Goal: Task Accomplishment & Management: Use online tool/utility

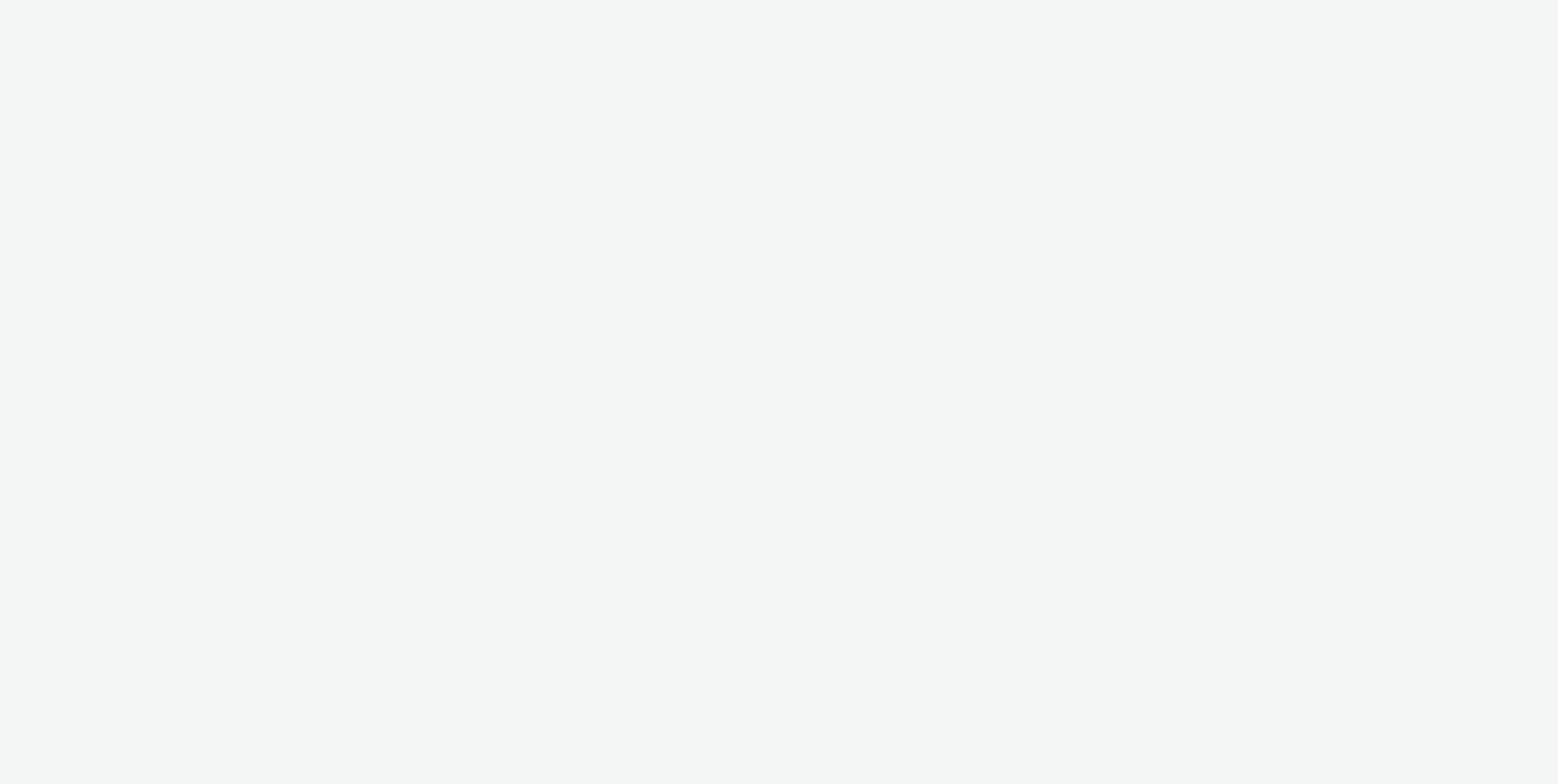
select select "d75b620b-d168-4544-9c23-465456c2ed0f"
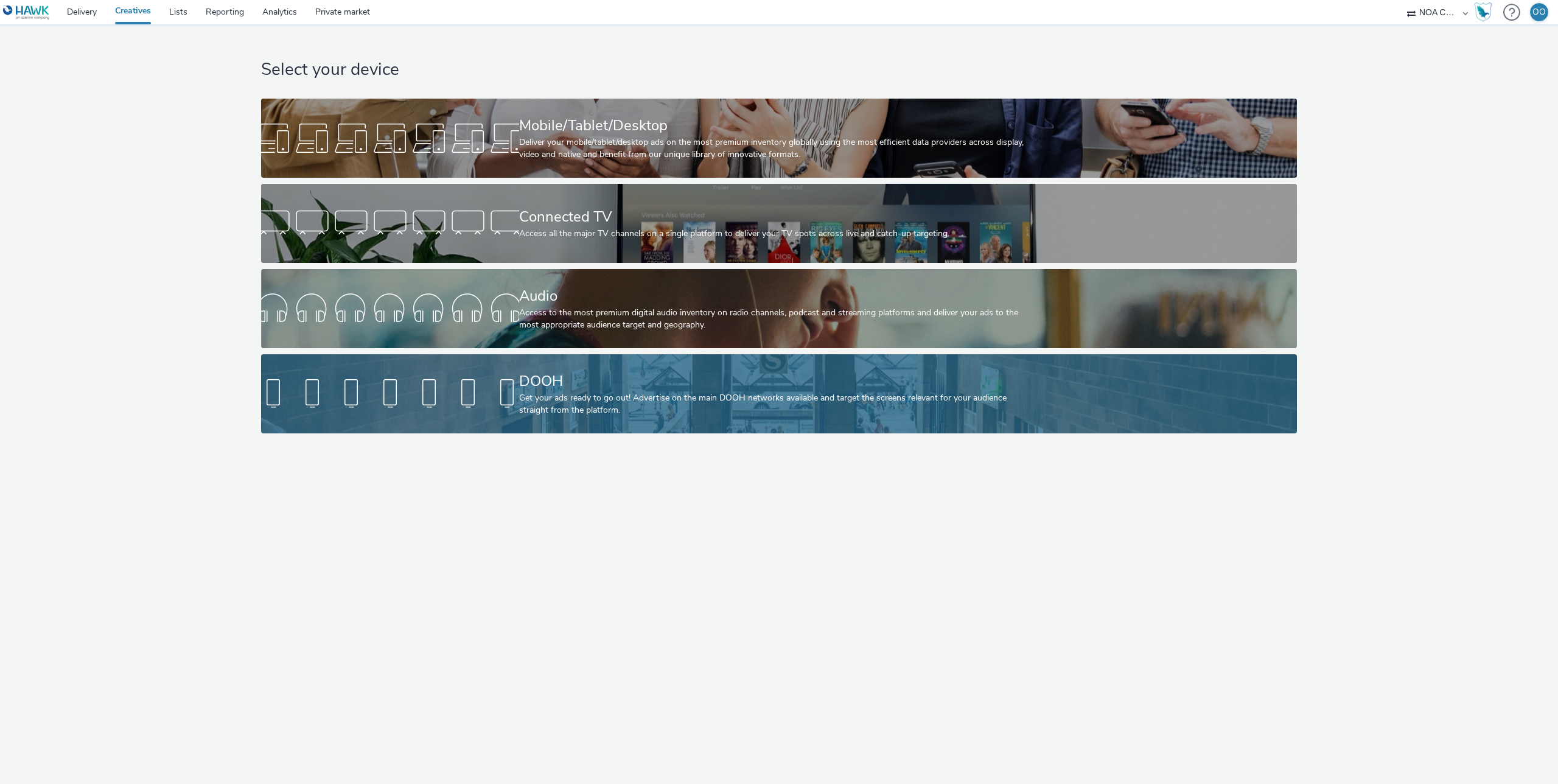
click at [548, 373] on div "DOOH" at bounding box center [777, 381] width 516 height 21
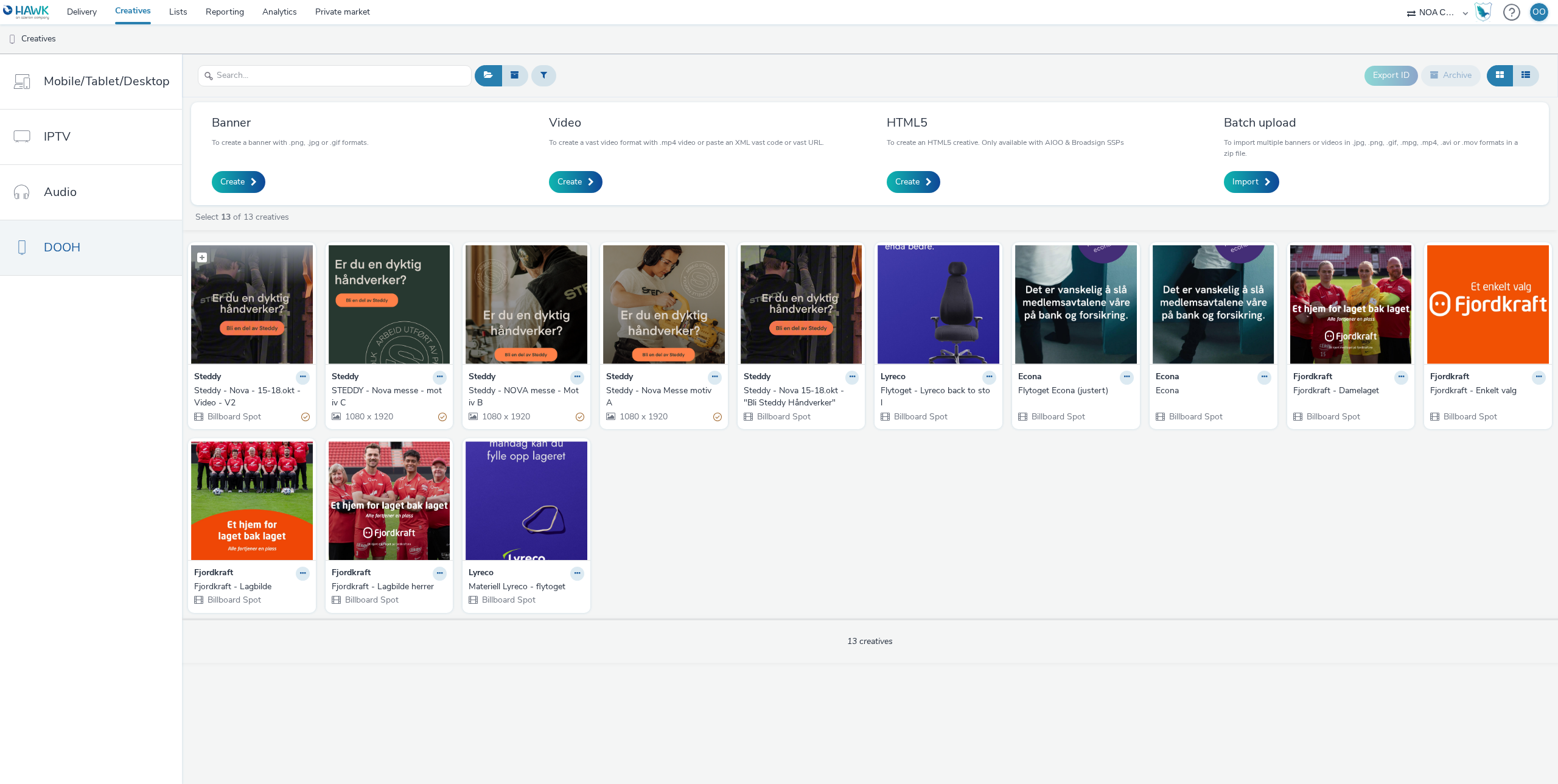
click at [264, 322] on img at bounding box center [252, 304] width 122 height 119
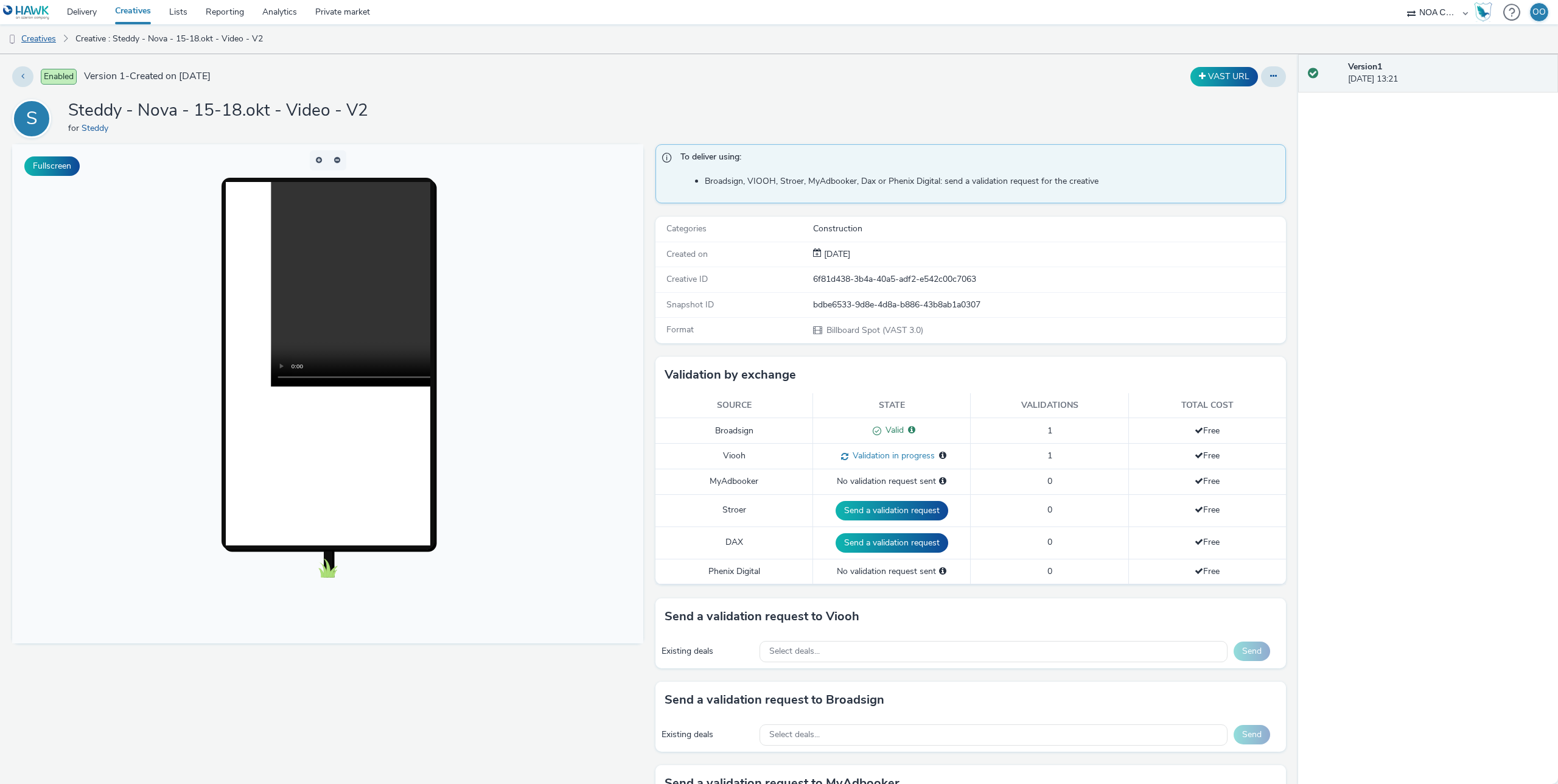
click at [48, 38] on link "Creatives" at bounding box center [31, 38] width 62 height 29
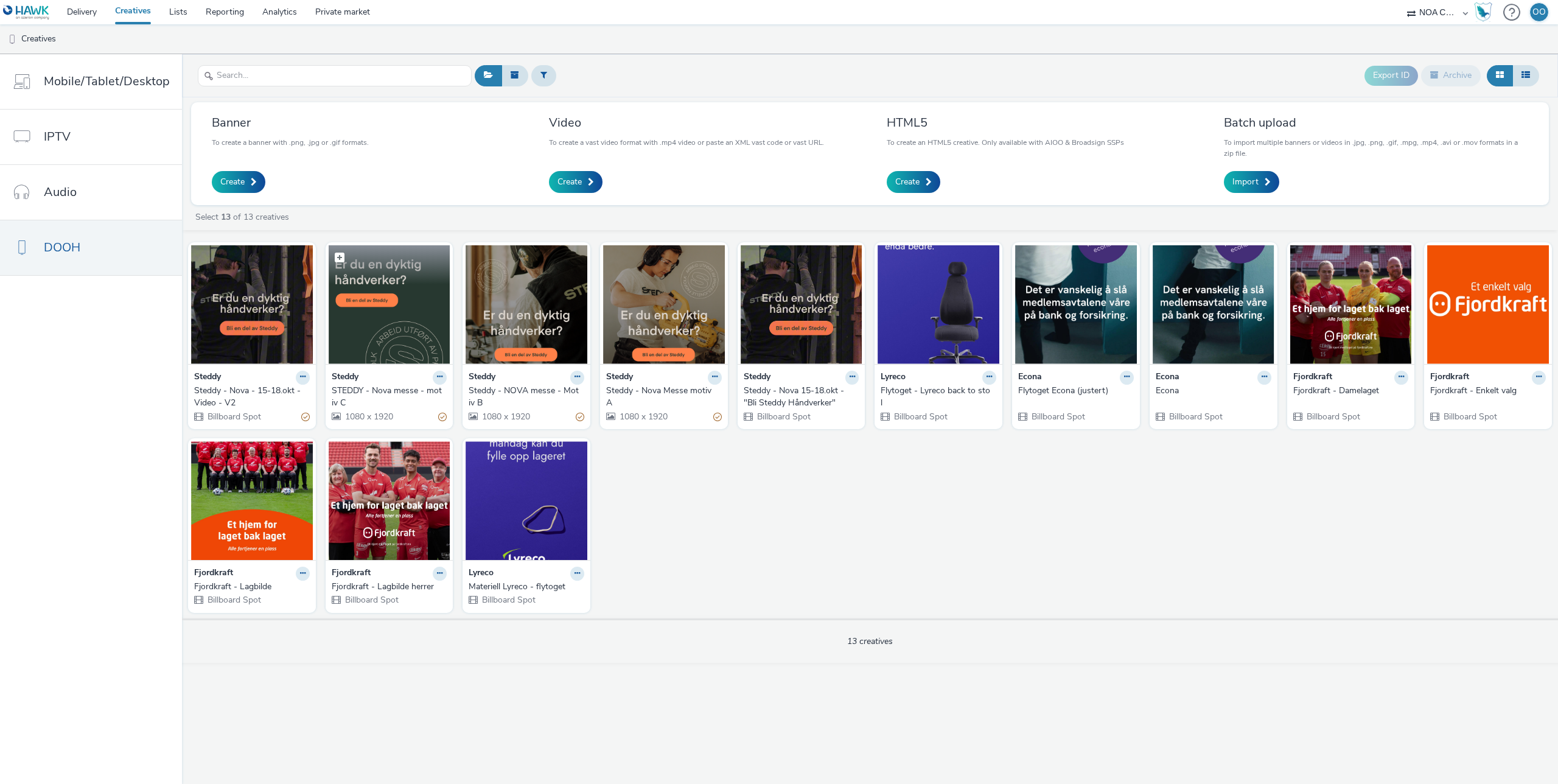
click at [391, 311] on img at bounding box center [390, 304] width 122 height 119
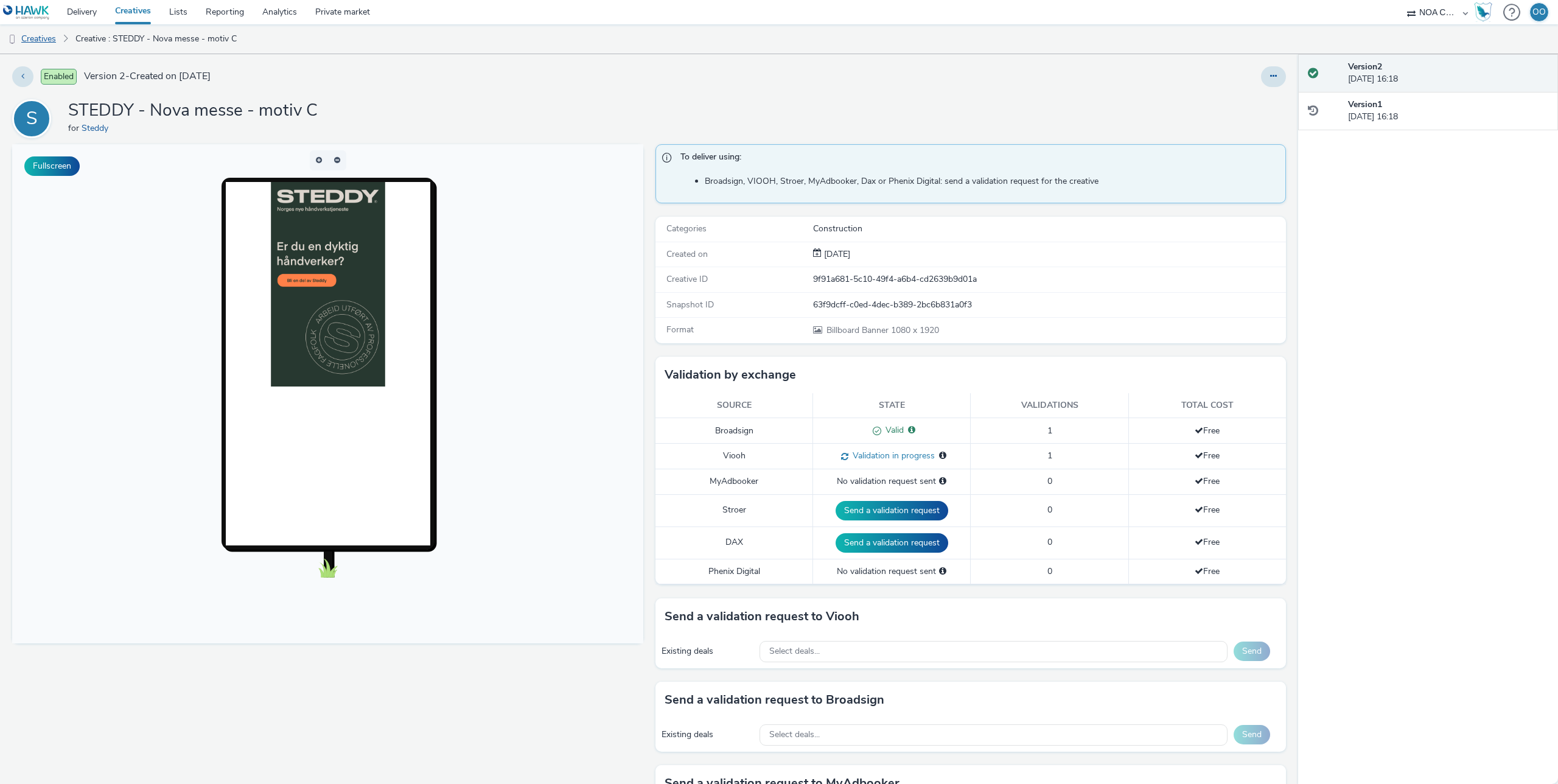
click at [31, 38] on link "Creatives" at bounding box center [31, 38] width 62 height 29
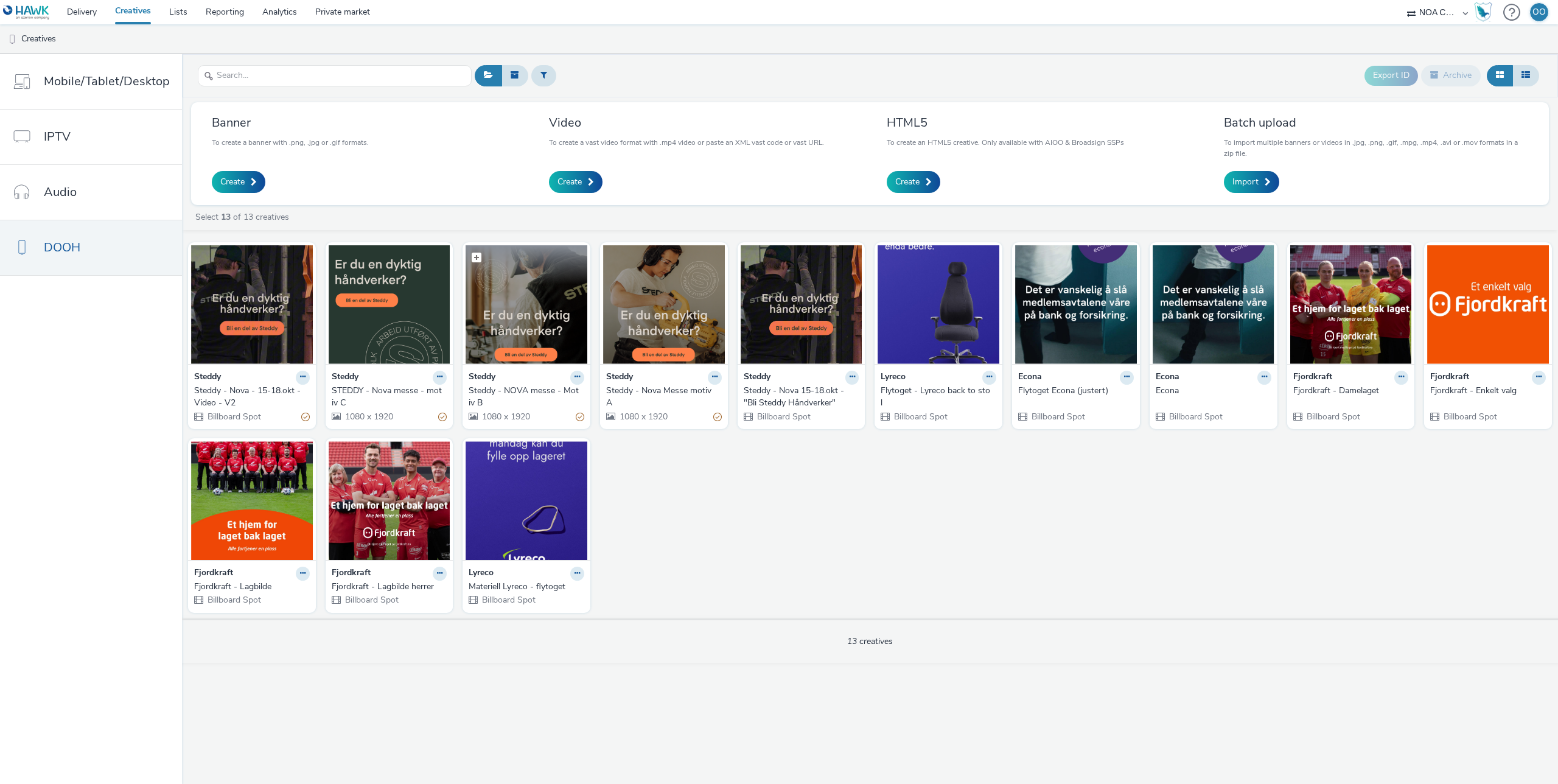
click at [556, 331] on img at bounding box center [527, 304] width 122 height 119
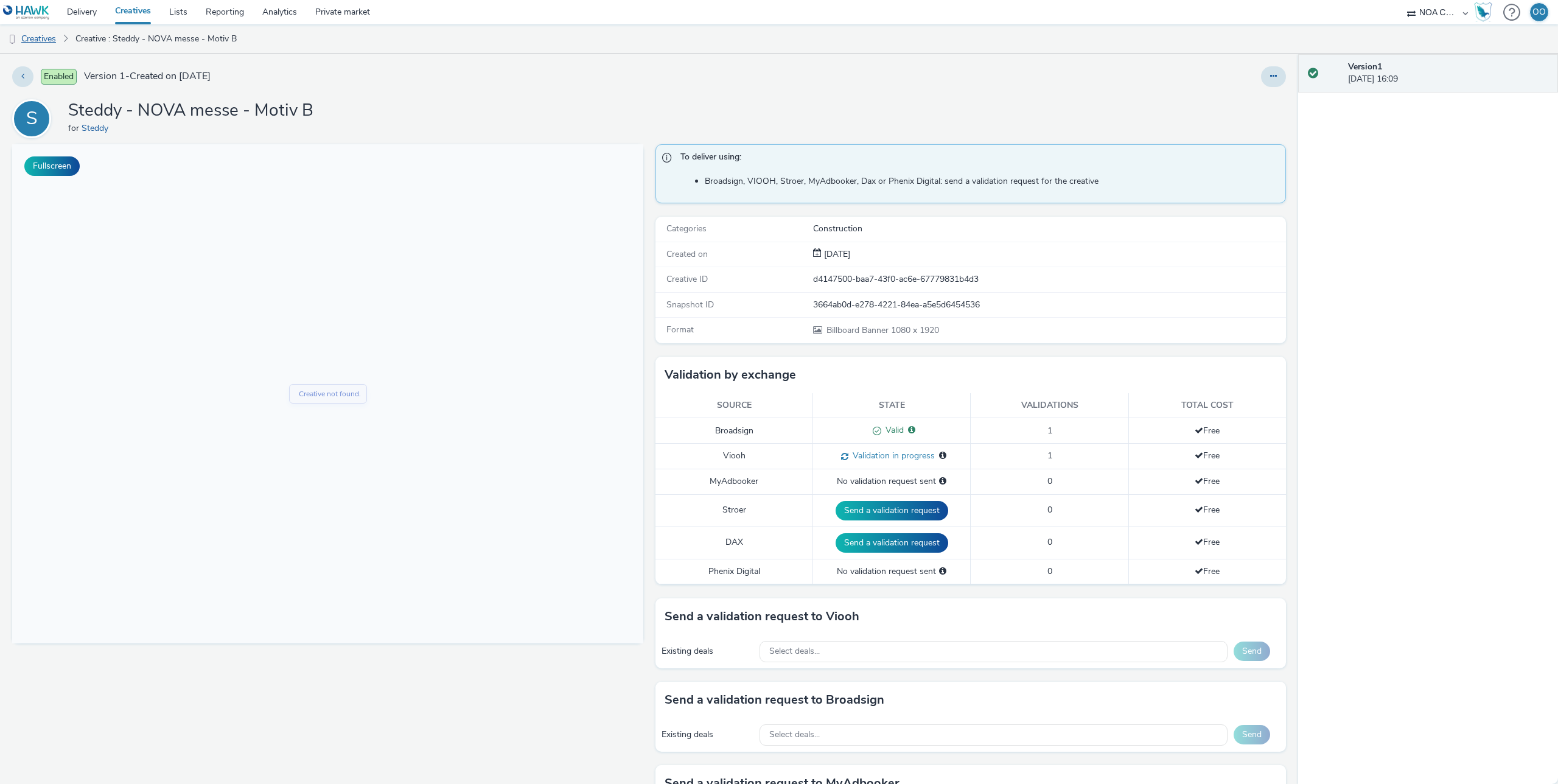
click at [48, 42] on link "Creatives" at bounding box center [31, 38] width 62 height 29
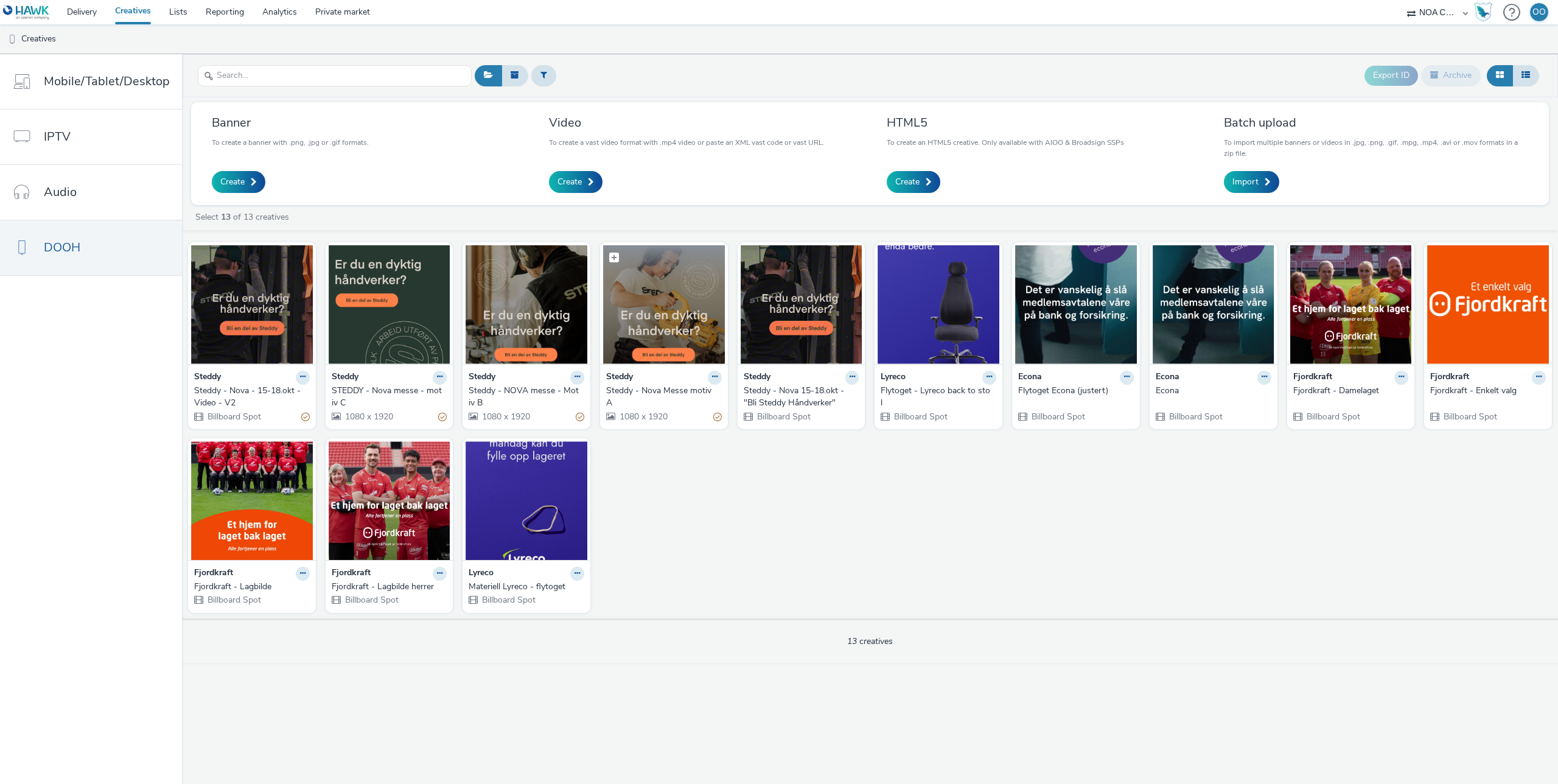
click at [678, 303] on img at bounding box center [664, 304] width 122 height 119
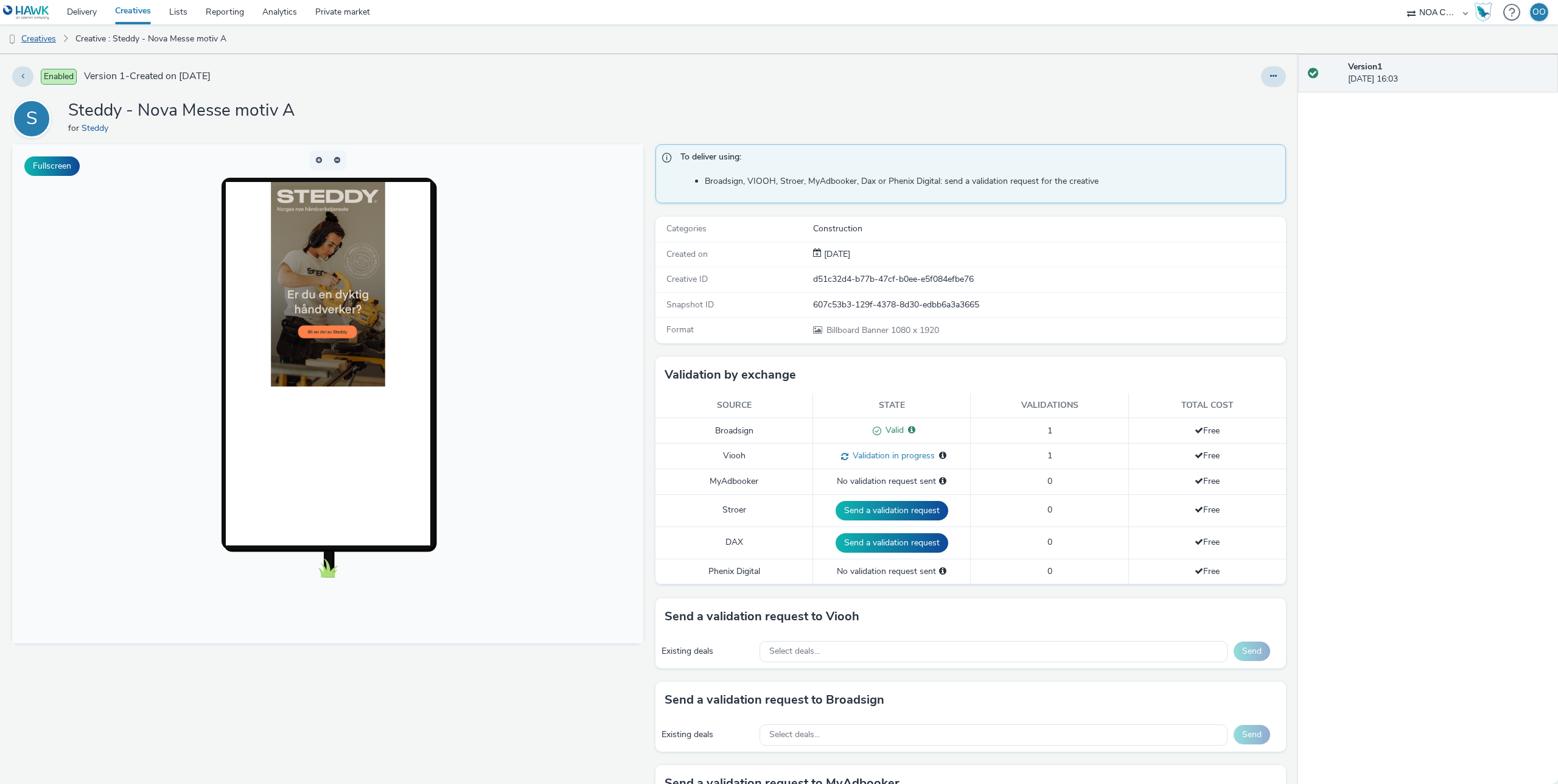
click at [29, 34] on link "Creatives" at bounding box center [31, 38] width 62 height 29
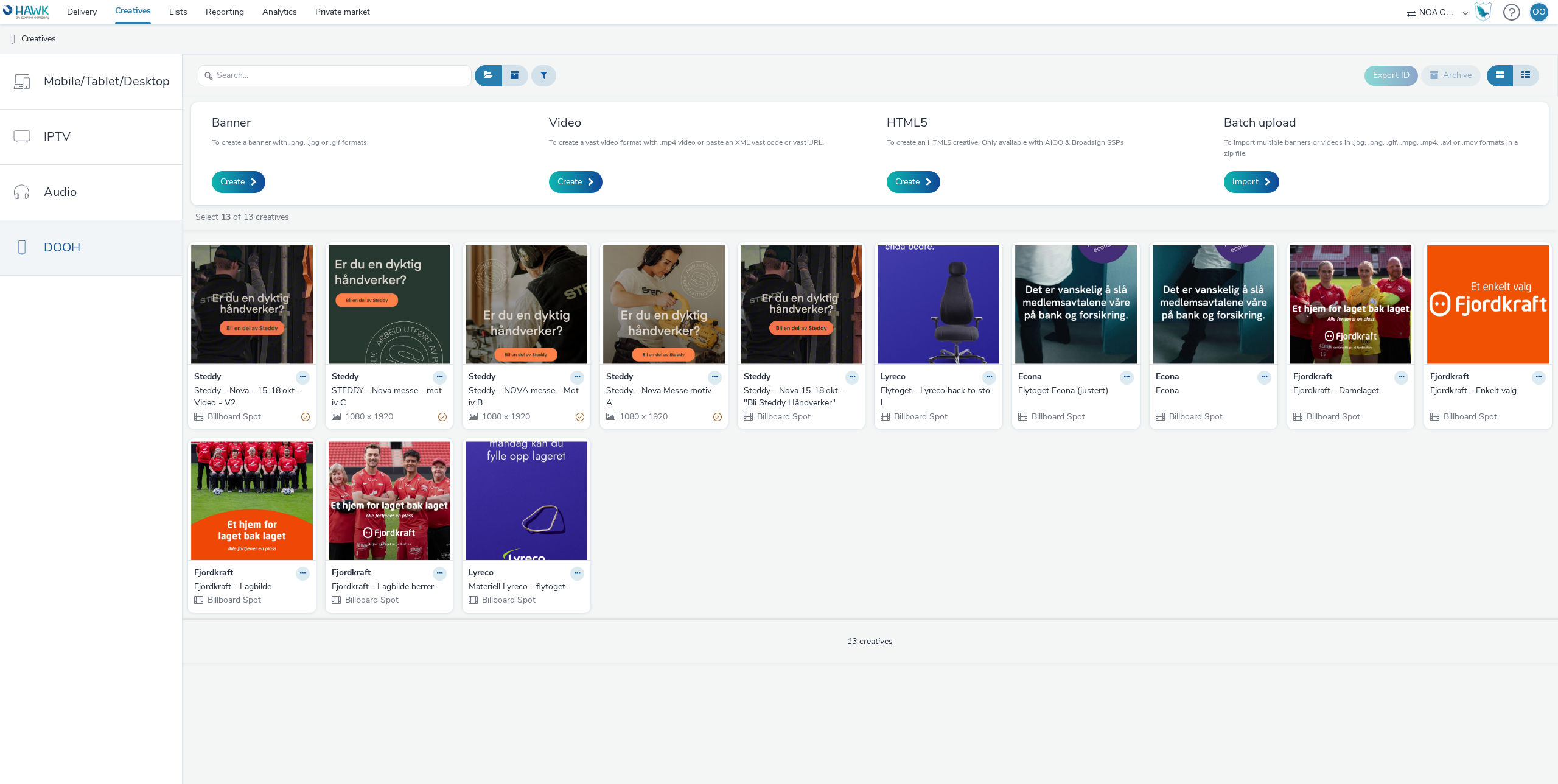
click at [127, 12] on link "Creatives" at bounding box center [132, 12] width 54 height 24
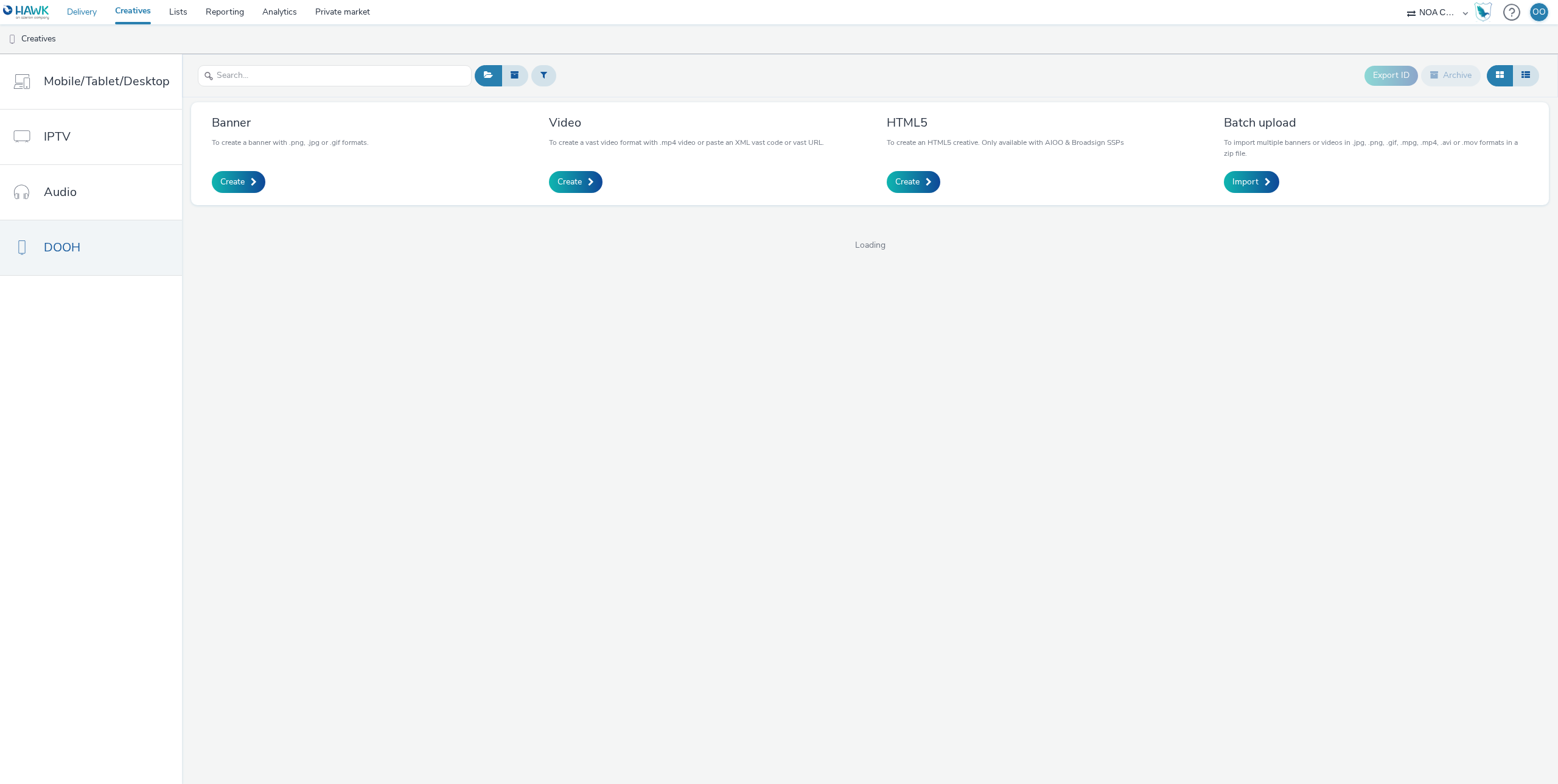
click at [88, 9] on link "Delivery" at bounding box center [81, 12] width 48 height 24
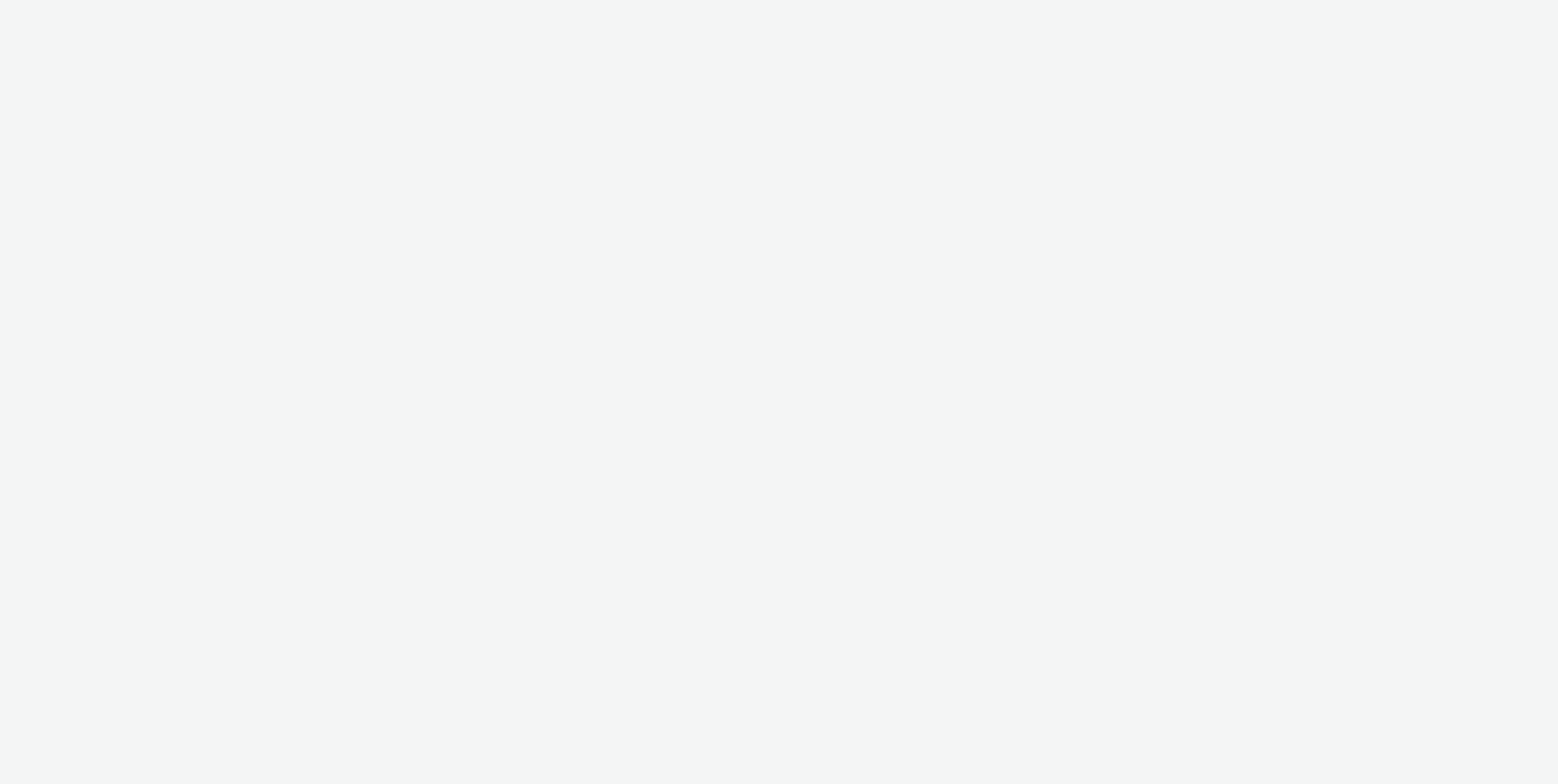
select select "ac009755-aa48-4799-8050-7a339a378eb8"
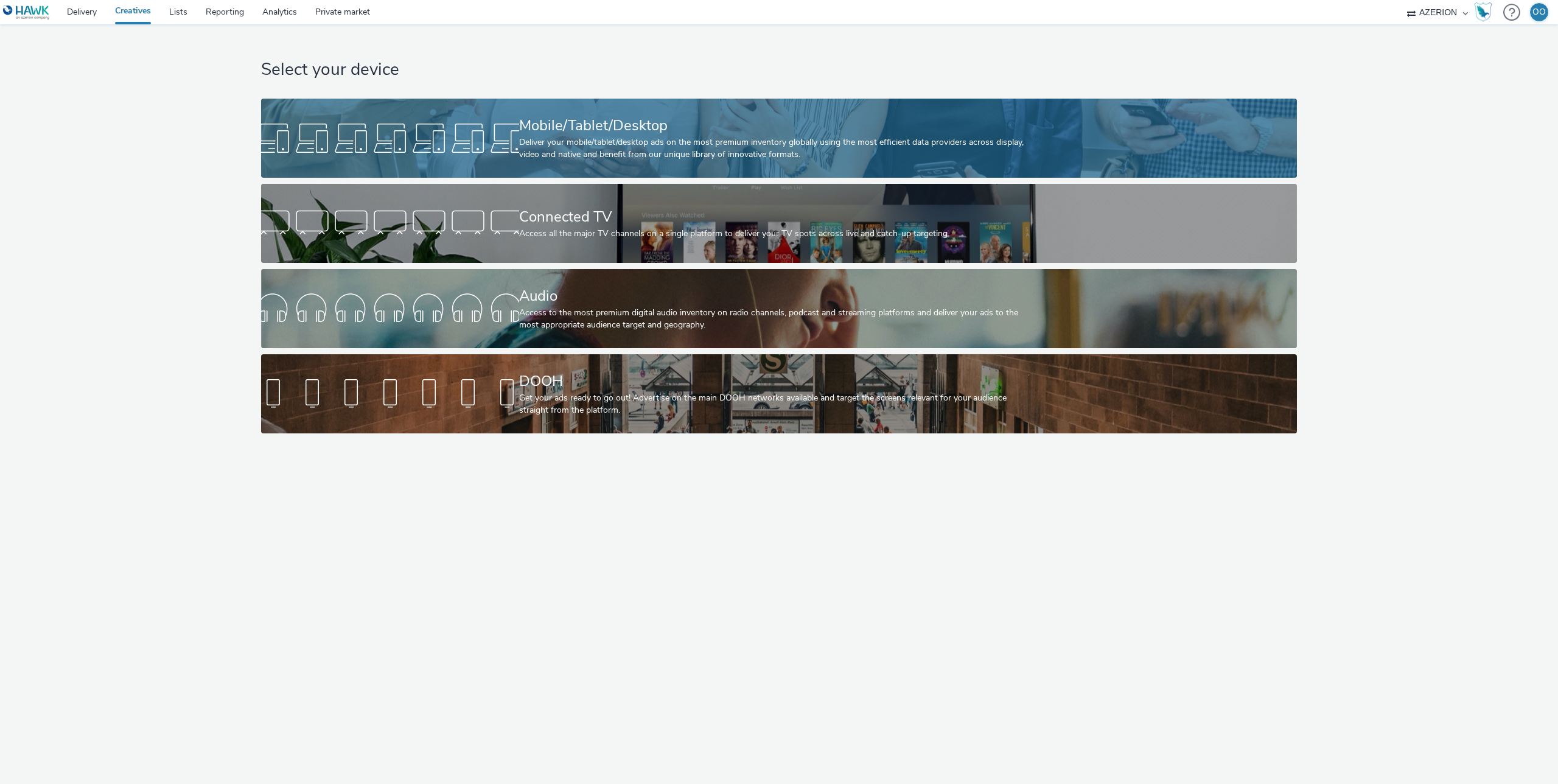
click at [520, 146] on div "Deliver your mobile/tablet/desktop ads on the most premium inventory globally u…" at bounding box center [777, 149] width 516 height 25
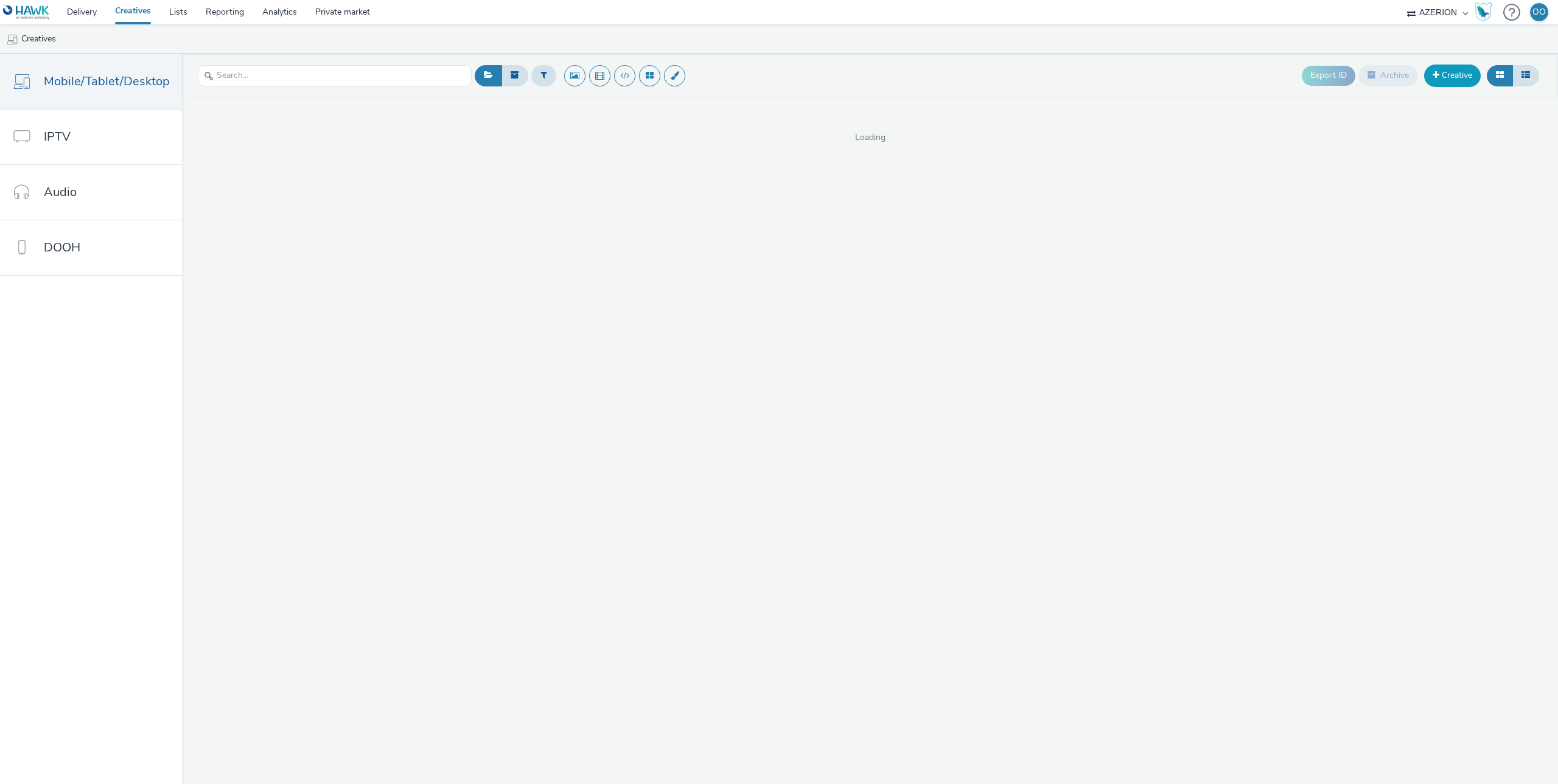
click at [1465, 72] on link "Creative" at bounding box center [1452, 75] width 56 height 22
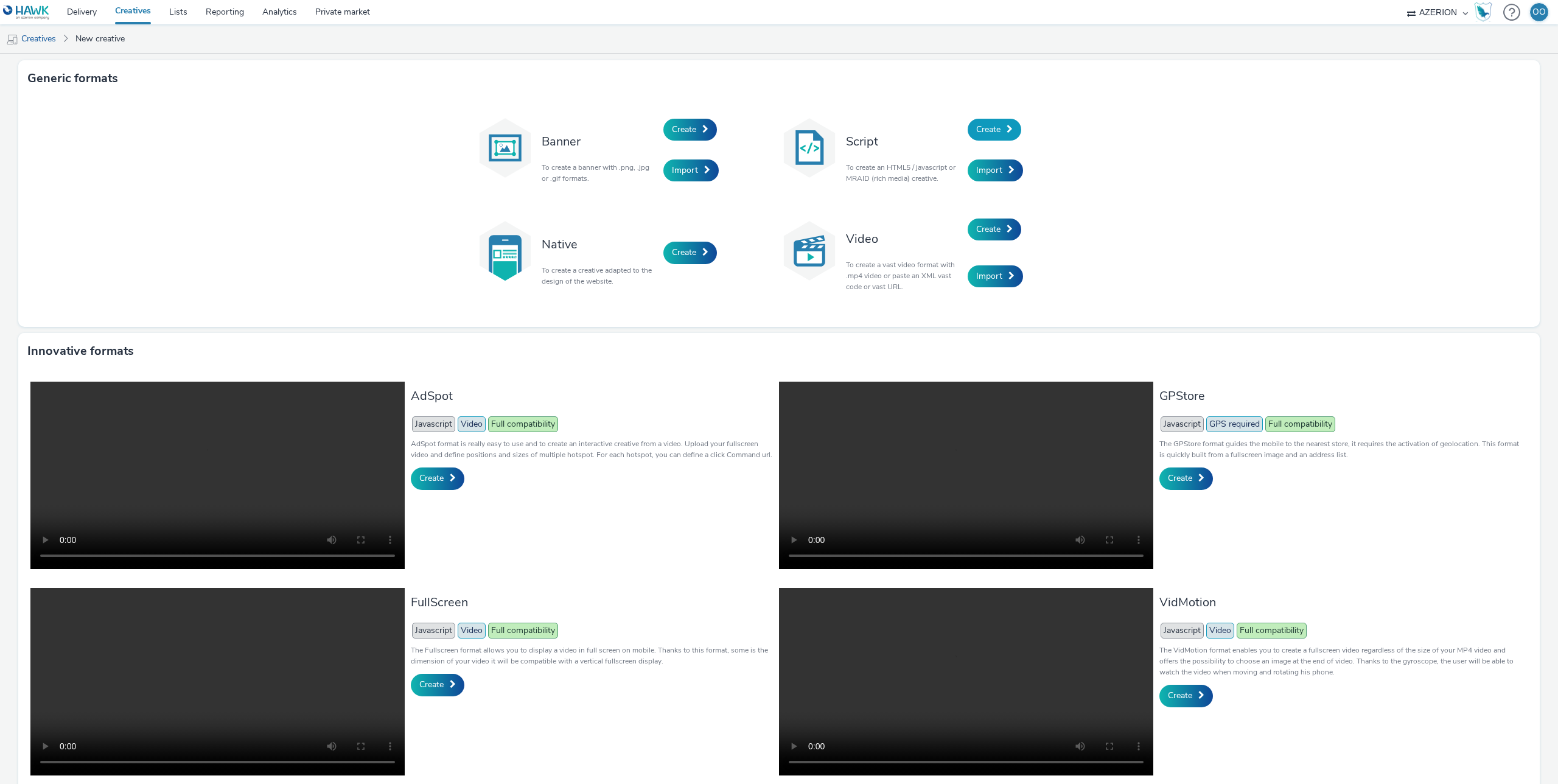
click at [995, 130] on span "Create" at bounding box center [988, 129] width 24 height 12
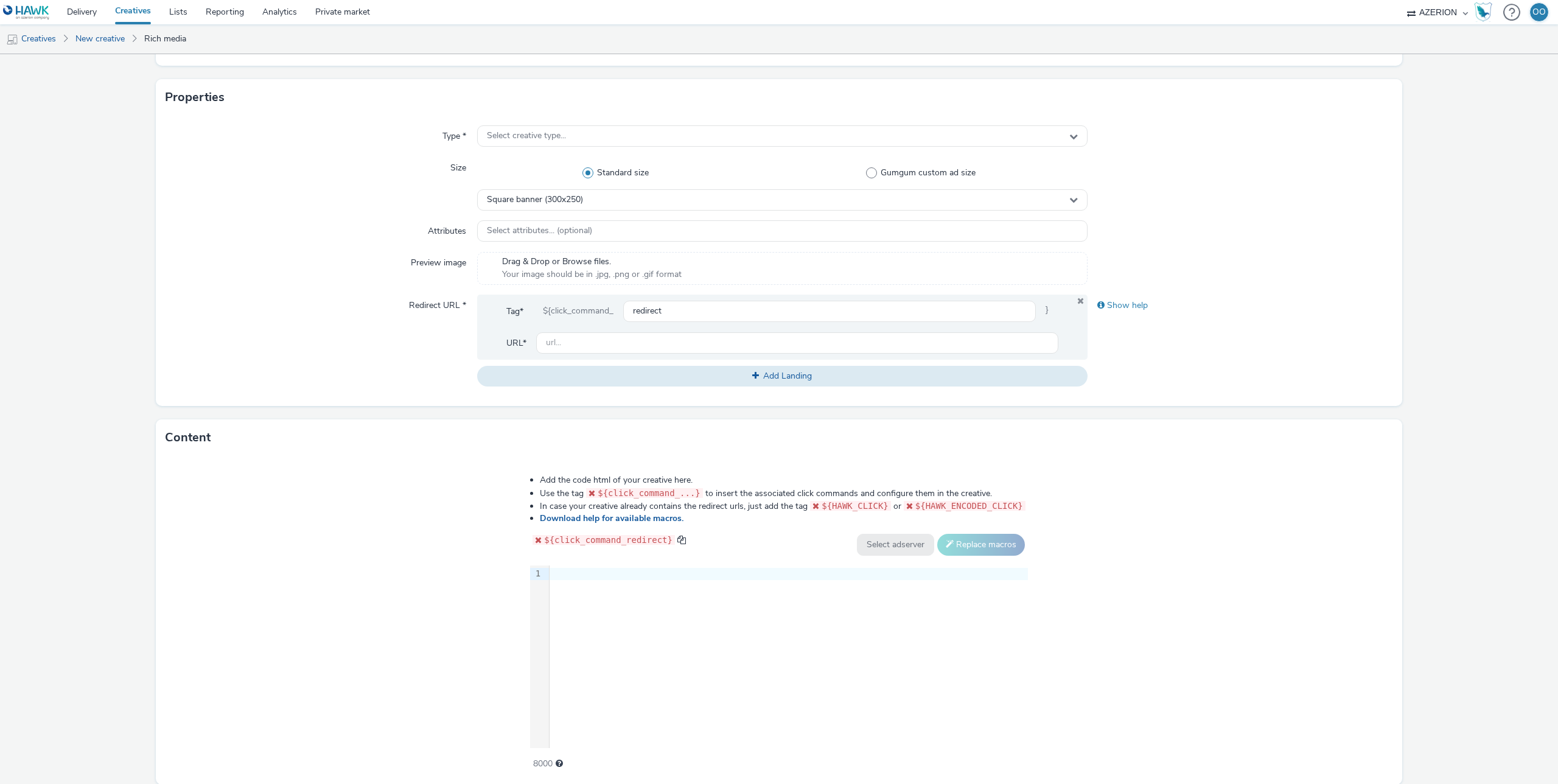
scroll to position [261, 0]
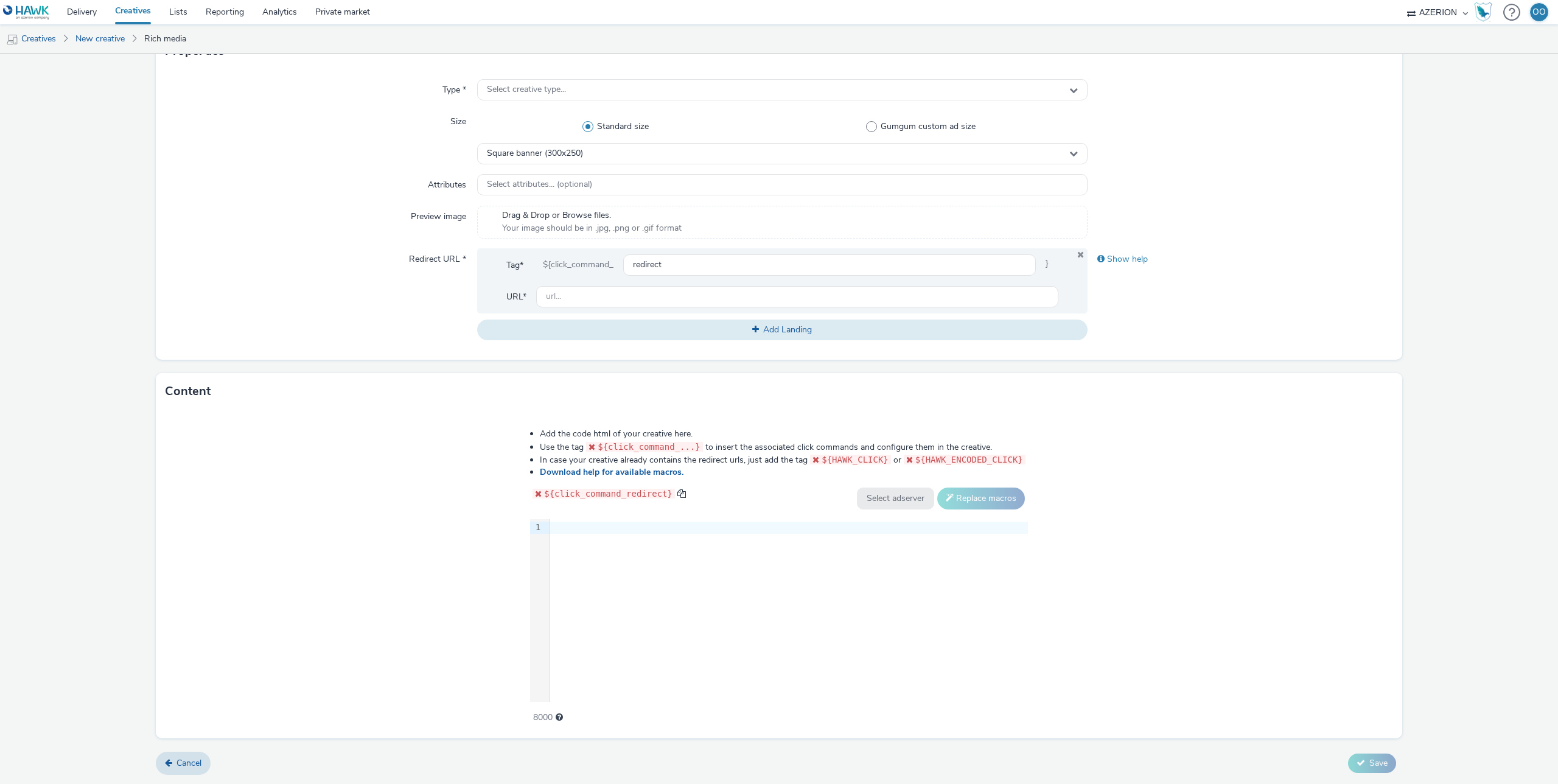
click at [166, 757] on link "Cancel" at bounding box center [183, 764] width 55 height 23
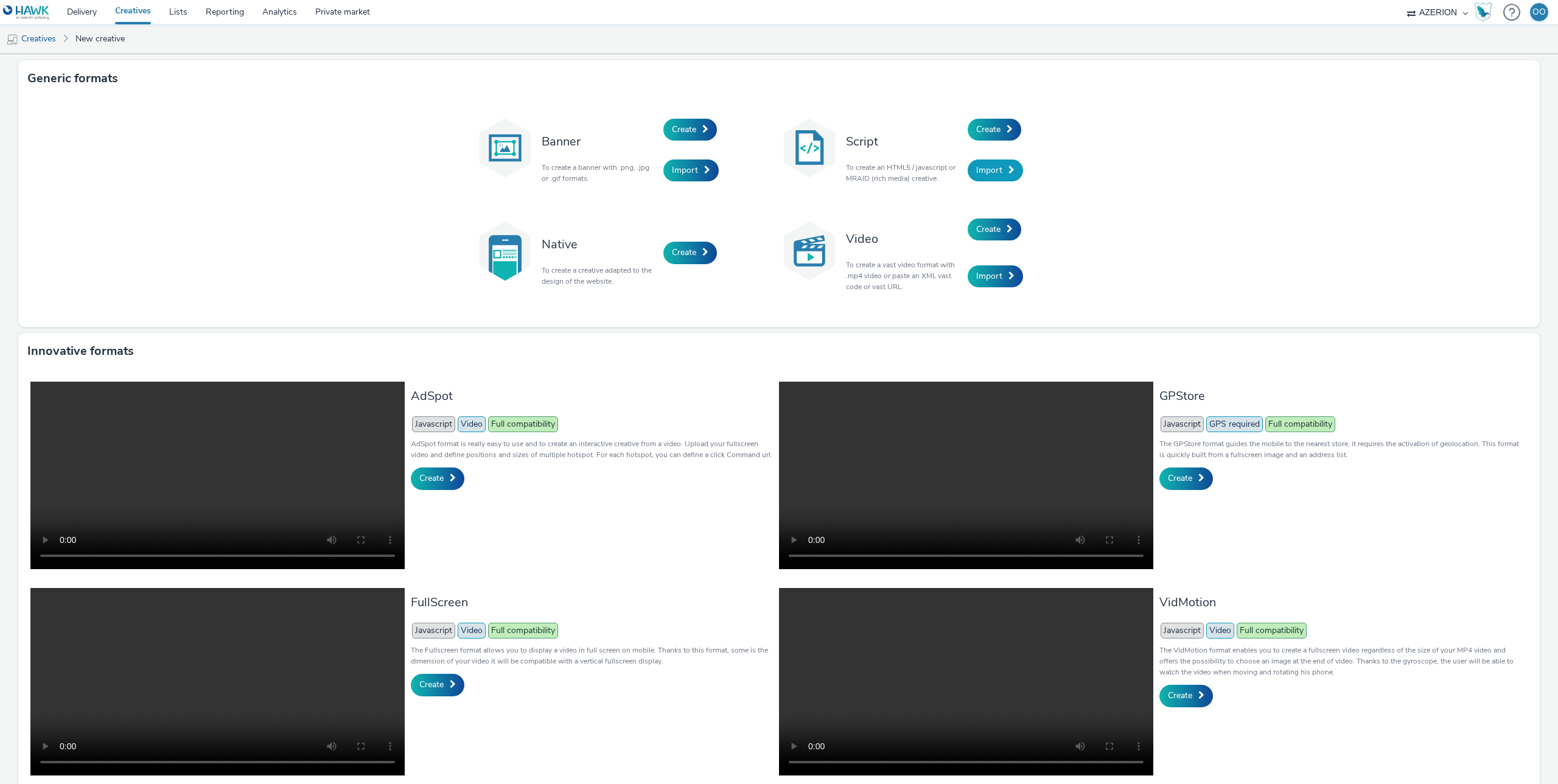
click at [985, 174] on span "Import" at bounding box center [989, 170] width 26 height 12
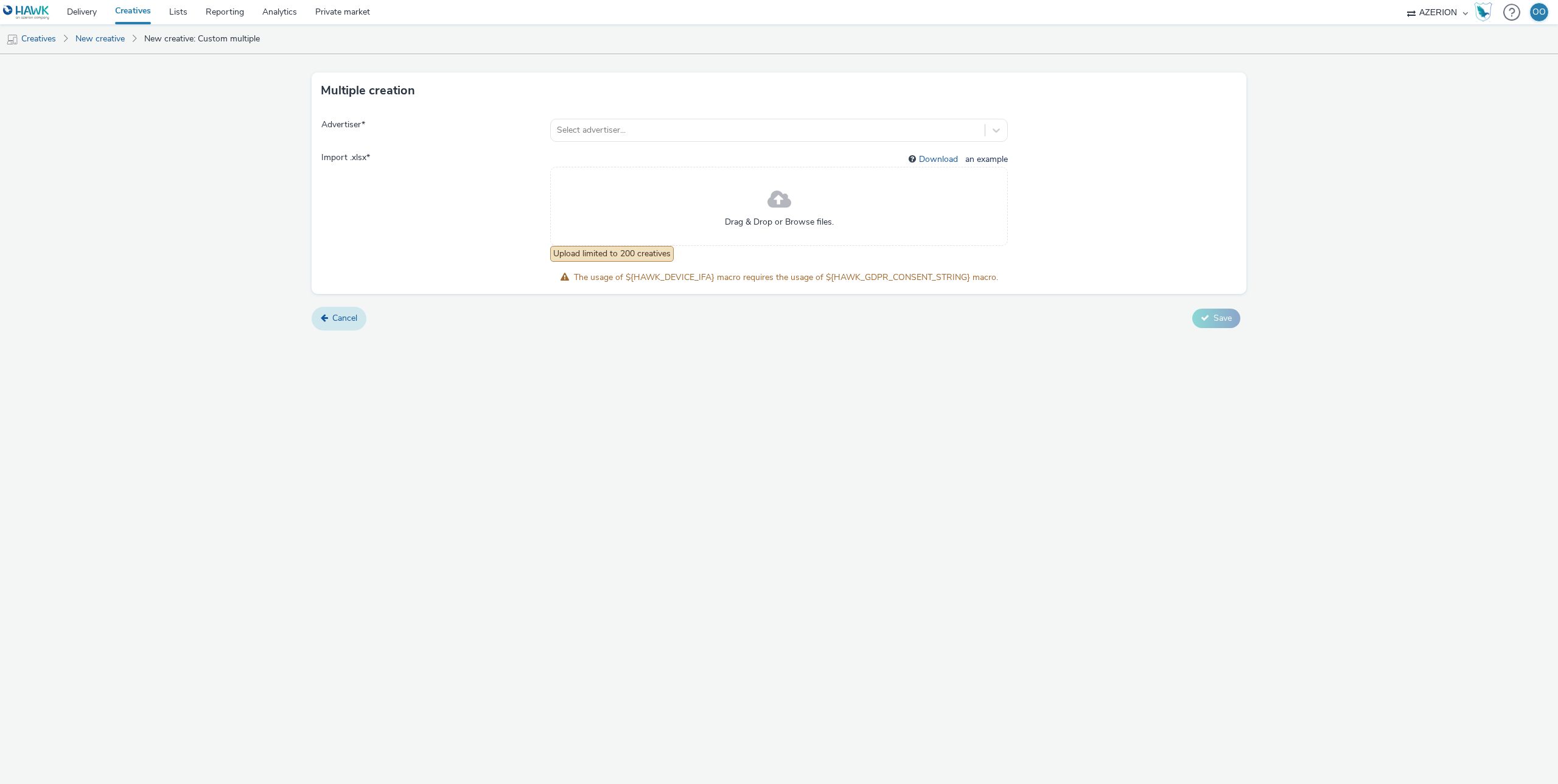
click at [365, 325] on div "Cancel Save" at bounding box center [779, 318] width 935 height 22
click at [360, 323] on link "Cancel" at bounding box center [339, 318] width 55 height 23
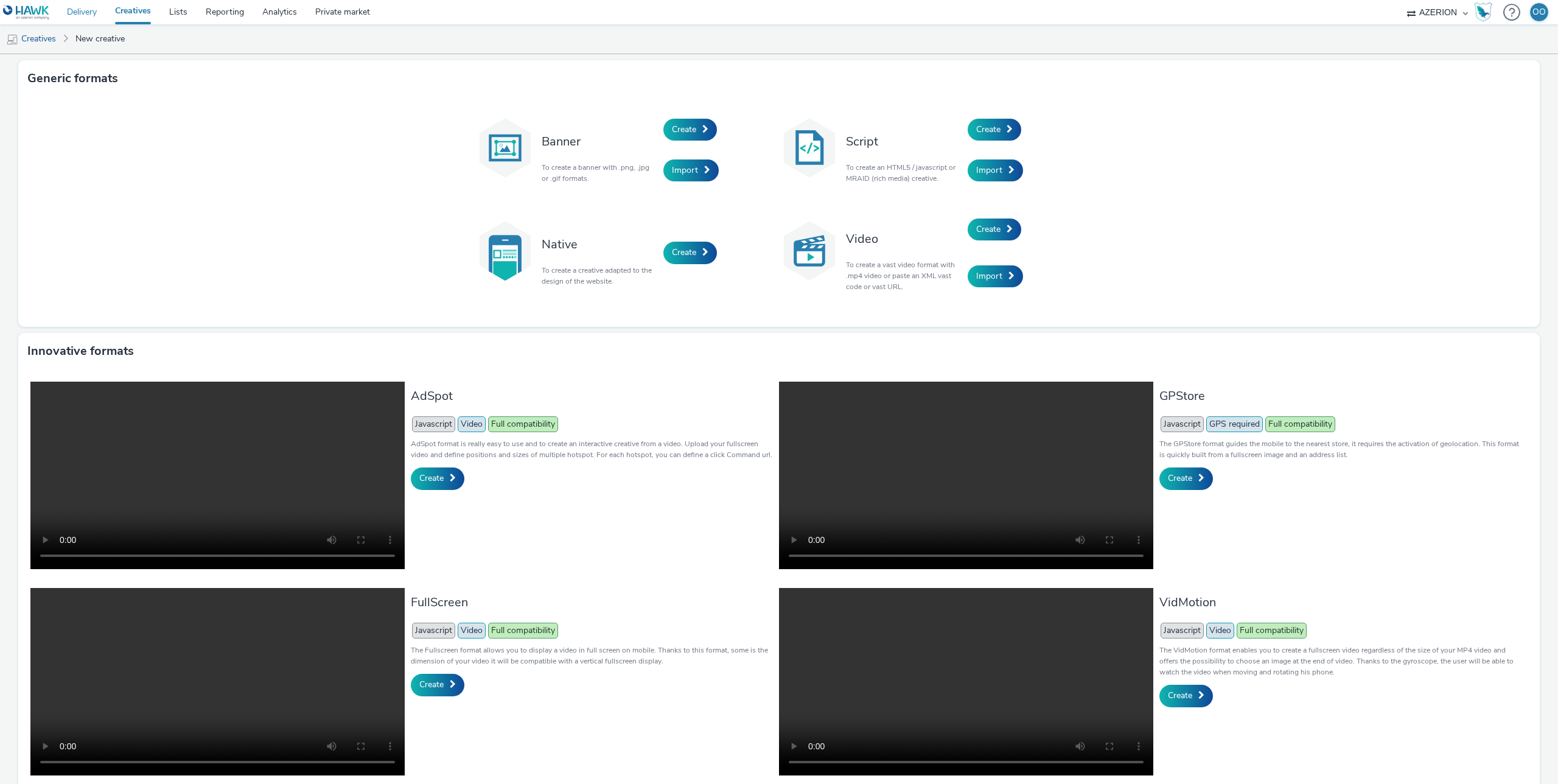
click at [91, 14] on link "Delivery" at bounding box center [81, 12] width 48 height 24
